Goal: Task Accomplishment & Management: Manage account settings

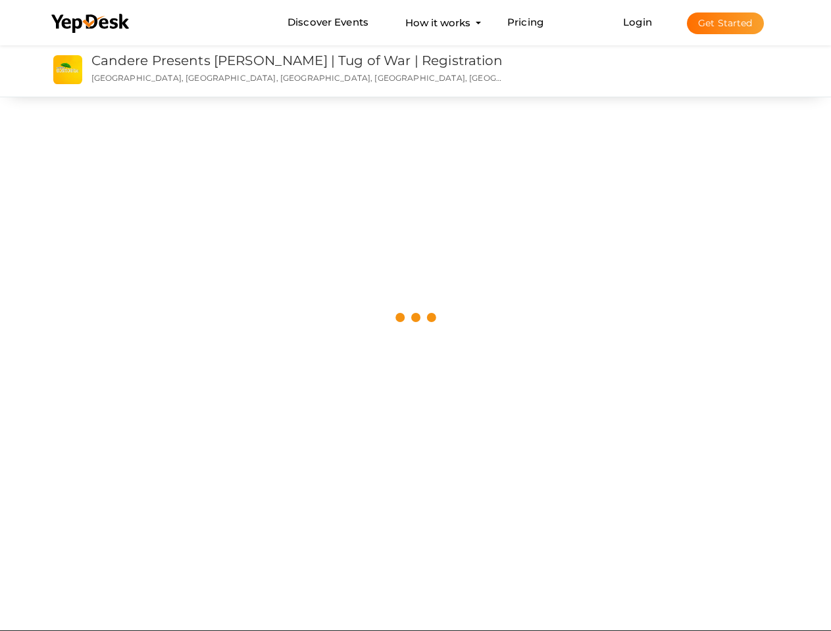
click at [415, 316] on img at bounding box center [416, 318] width 46 height 46
click at [91, 24] on use at bounding box center [90, 23] width 78 height 19
click at [638, 22] on link "Login" at bounding box center [637, 22] width 29 height 12
click at [725, 23] on button "Get Started" at bounding box center [725, 23] width 77 height 22
